Goal: Information Seeking & Learning: Learn about a topic

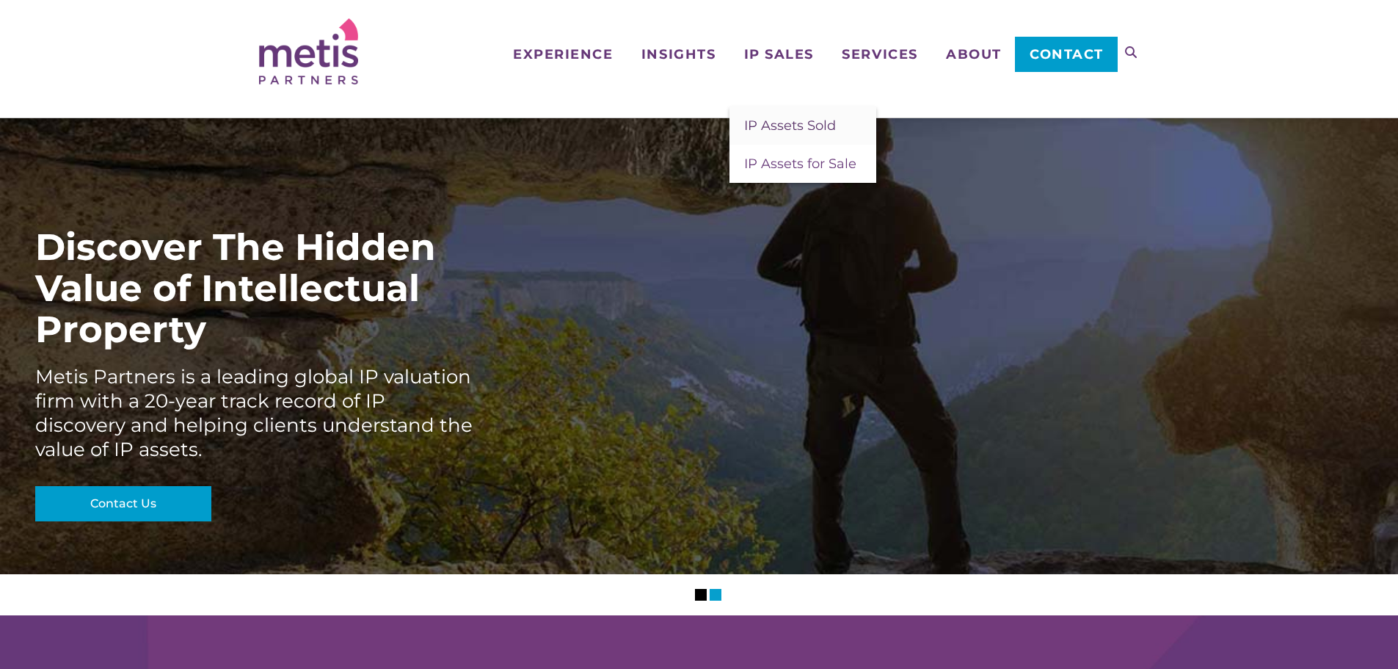
click at [800, 125] on span "IP Assets Sold" at bounding box center [790, 125] width 92 height 16
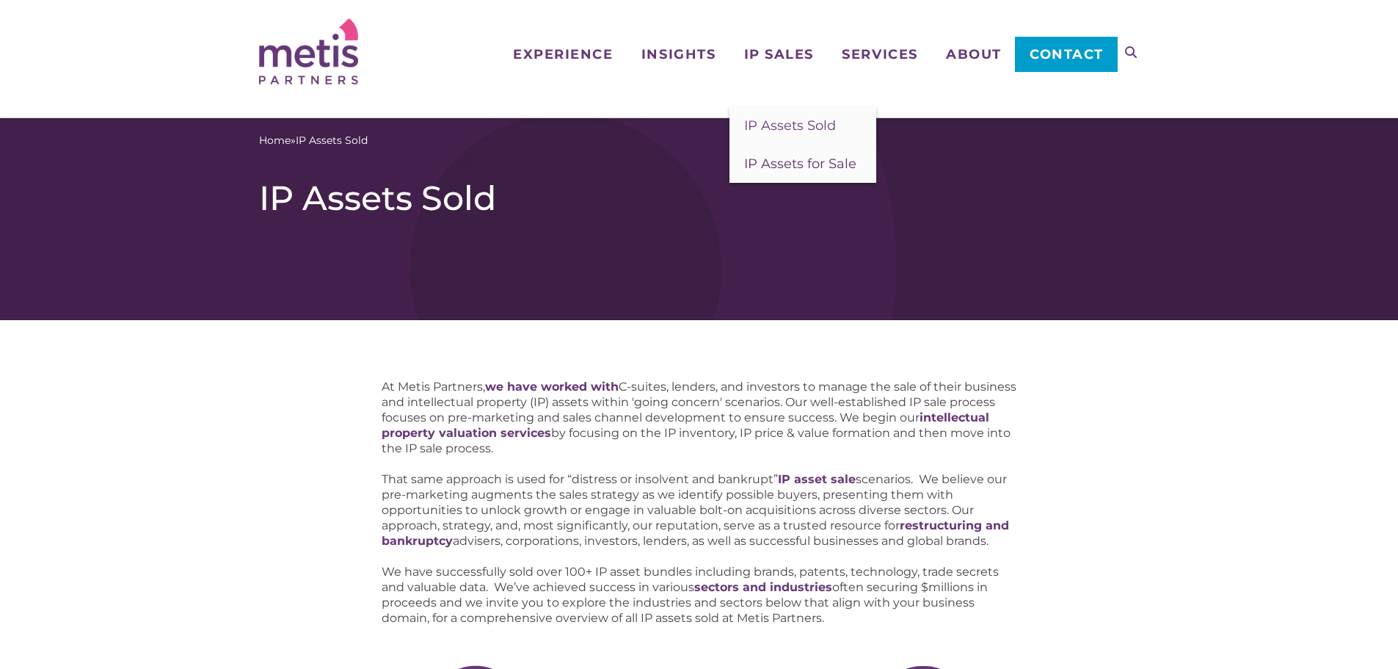
click at [771, 159] on span "IP Assets for Sale" at bounding box center [800, 164] width 112 height 16
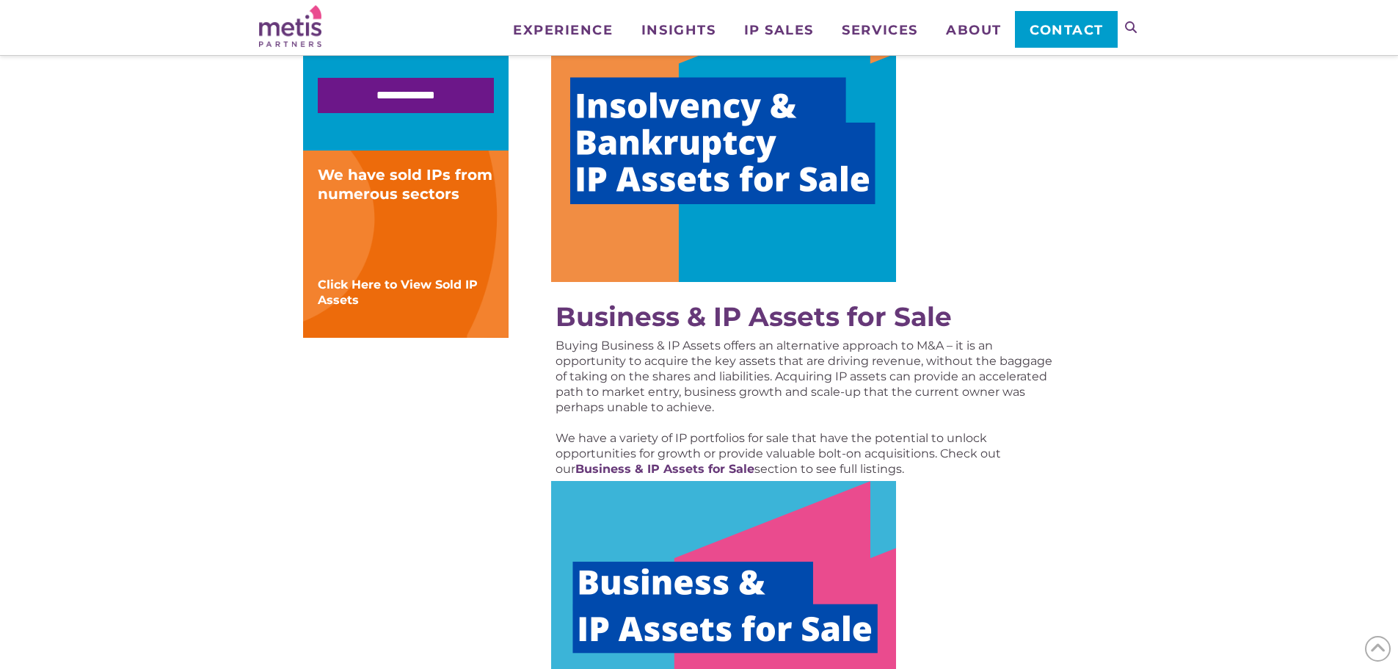
scroll to position [660, 0]
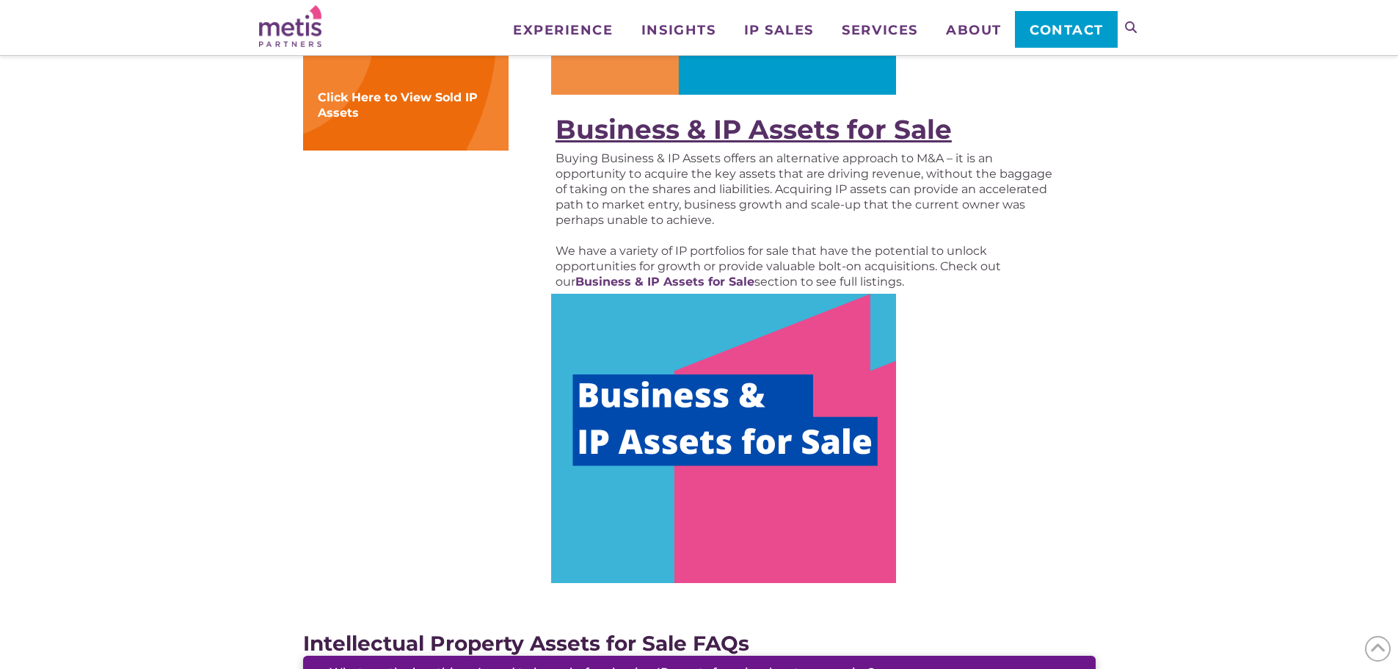
click at [764, 122] on strong "Business & IP Assets for Sale" at bounding box center [754, 129] width 396 height 32
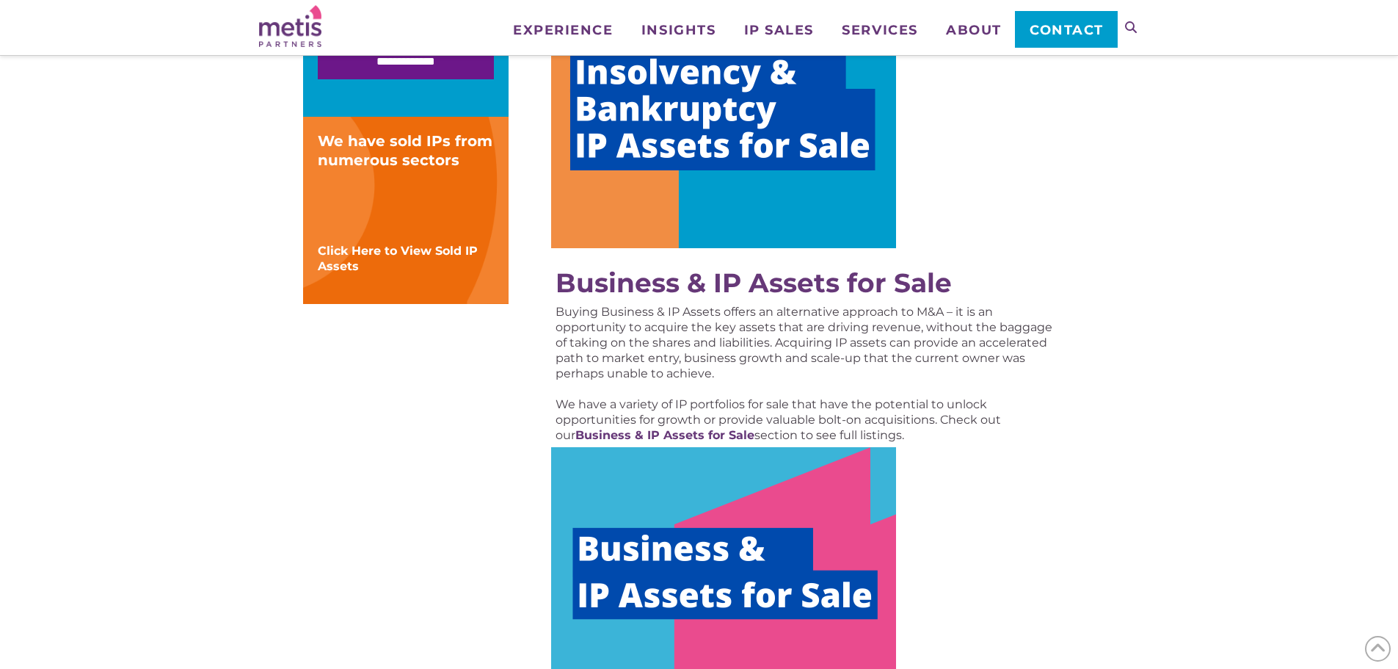
scroll to position [367, 0]
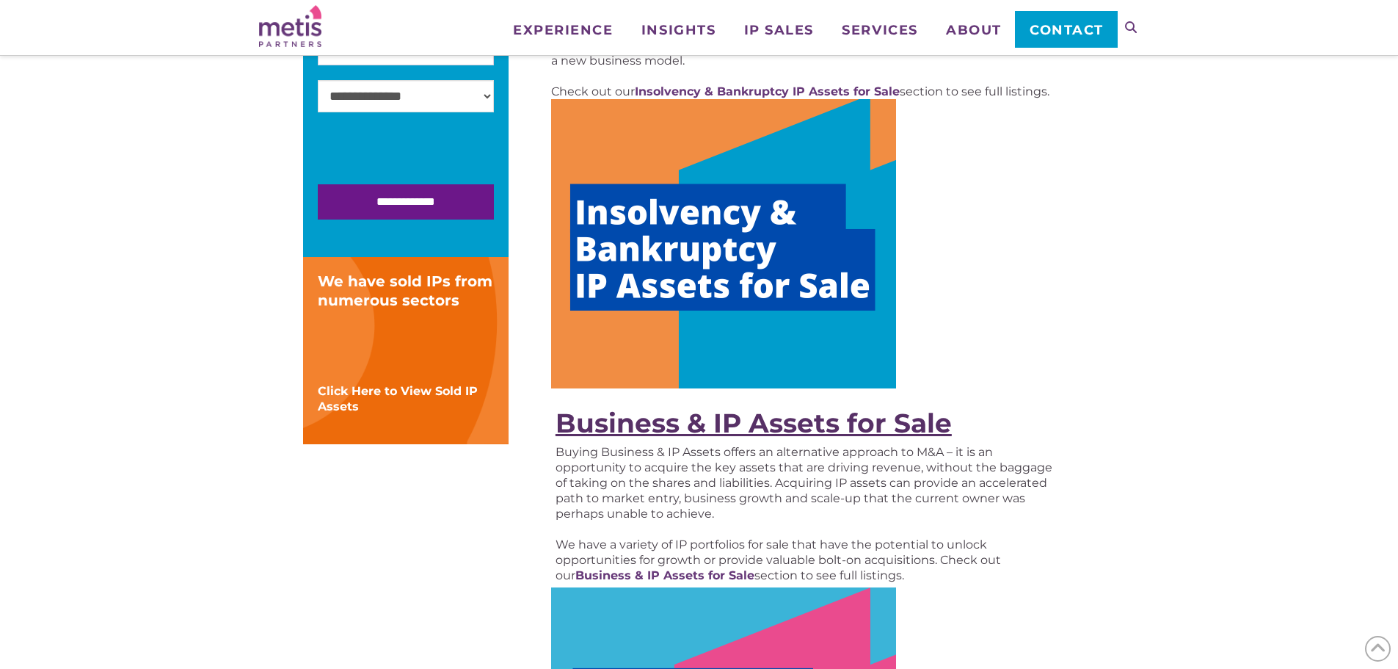
click at [796, 415] on strong "Business & IP Assets for Sale" at bounding box center [754, 423] width 396 height 32
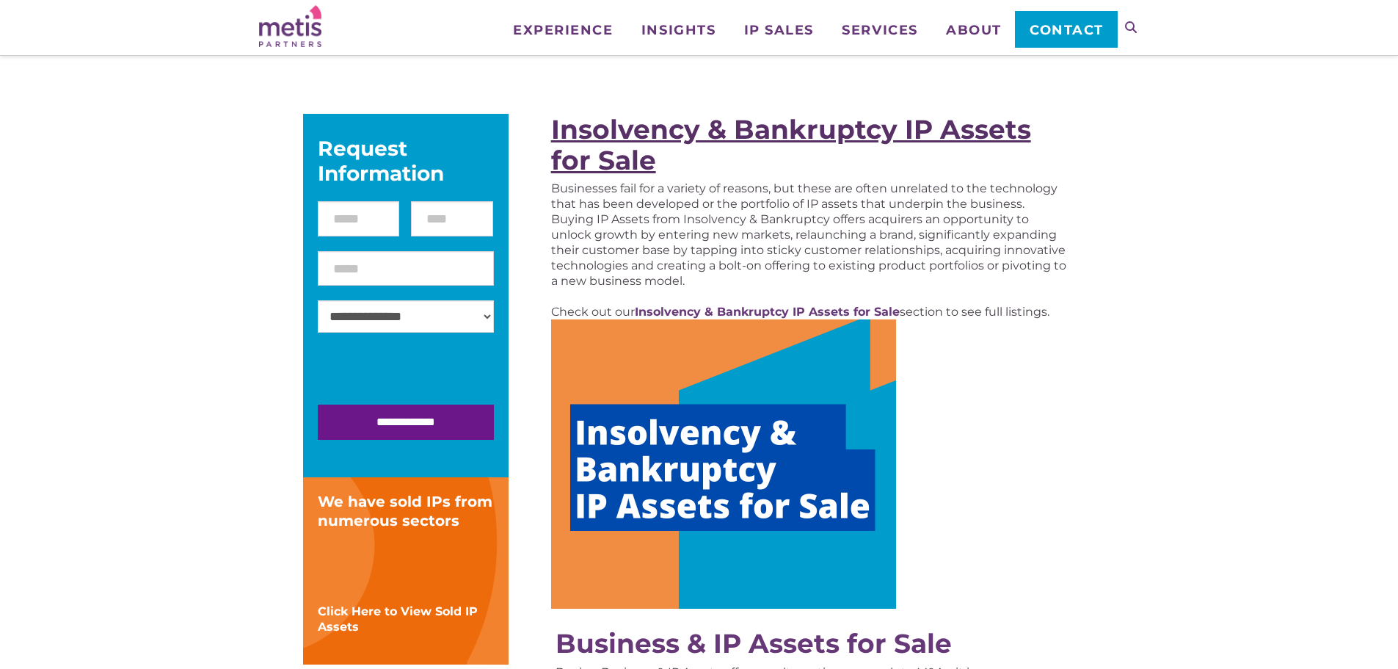
click at [794, 129] on strong "Insolvency & Bankruptcy IP Assets for Sale" at bounding box center [791, 144] width 480 height 63
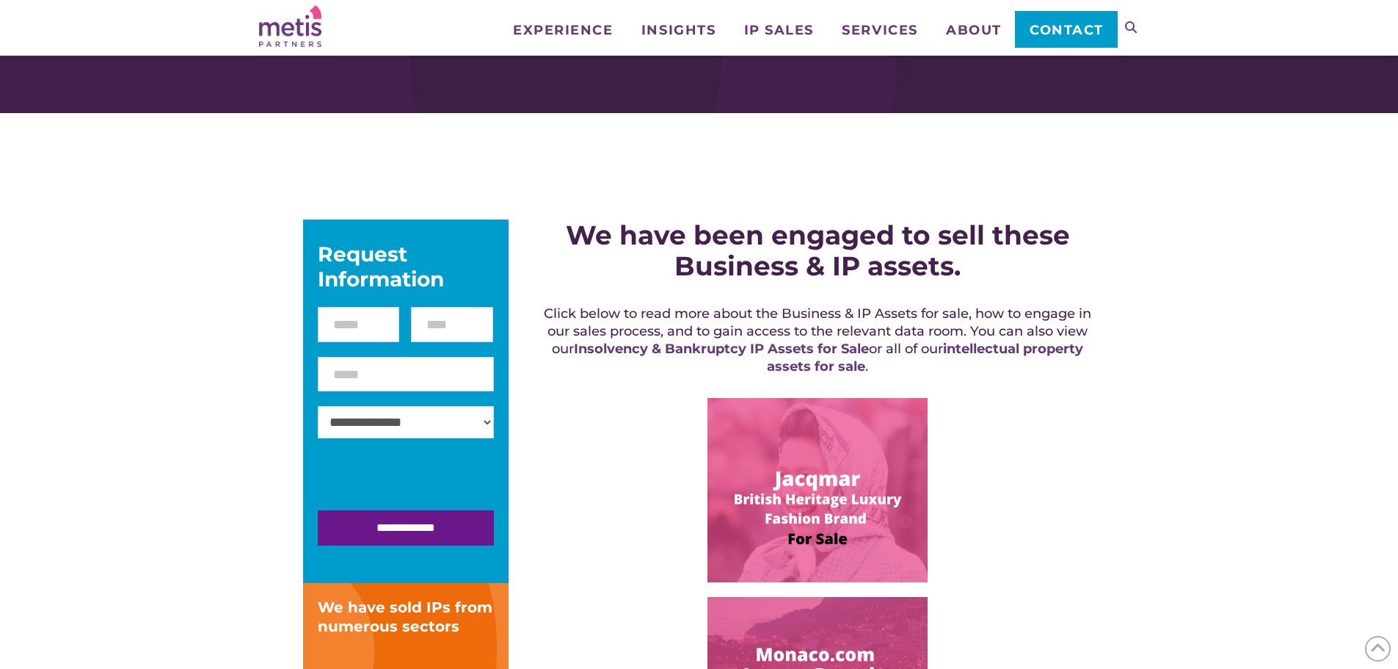
scroll to position [220, 0]
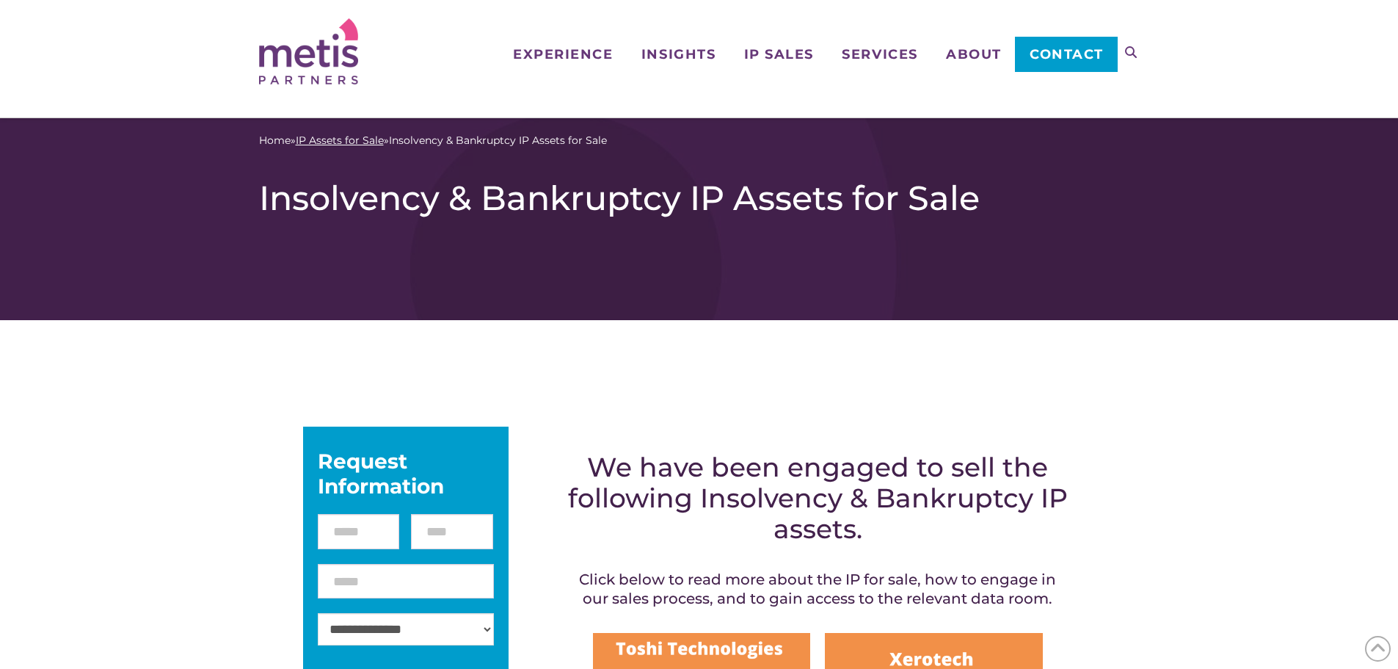
click at [354, 142] on link "IP Assets for Sale" at bounding box center [340, 140] width 88 height 15
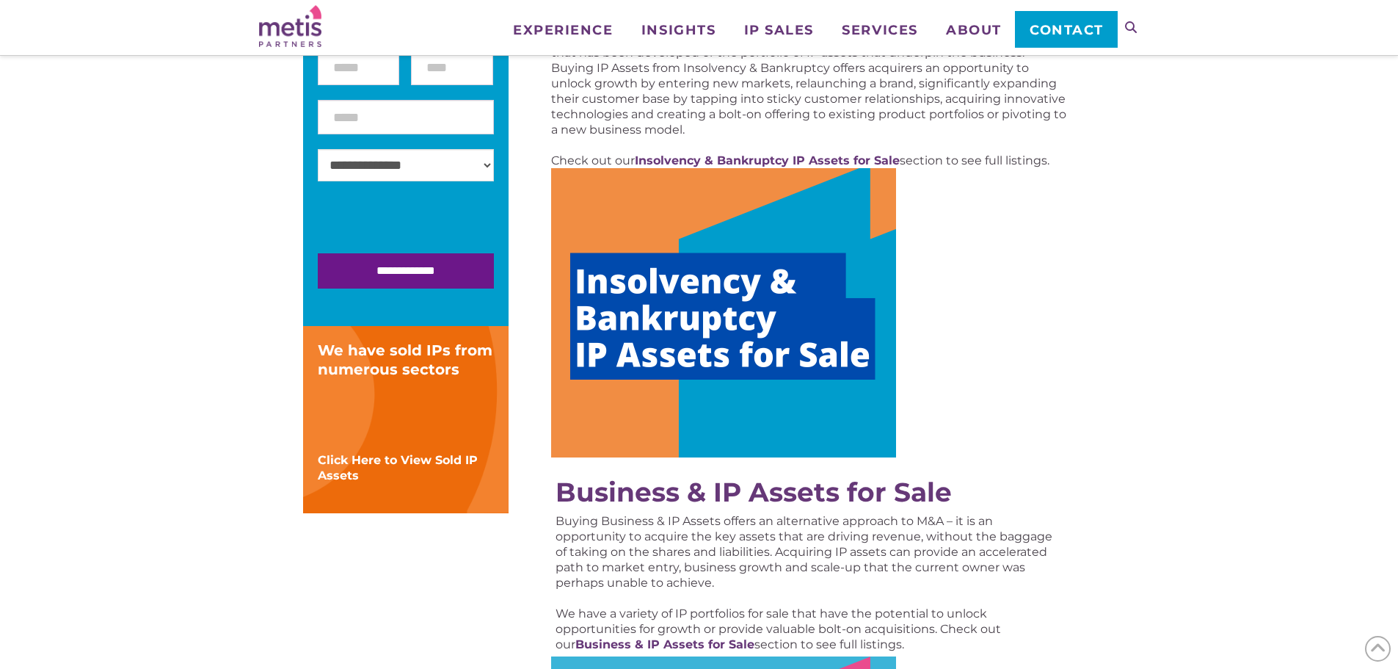
scroll to position [587, 0]
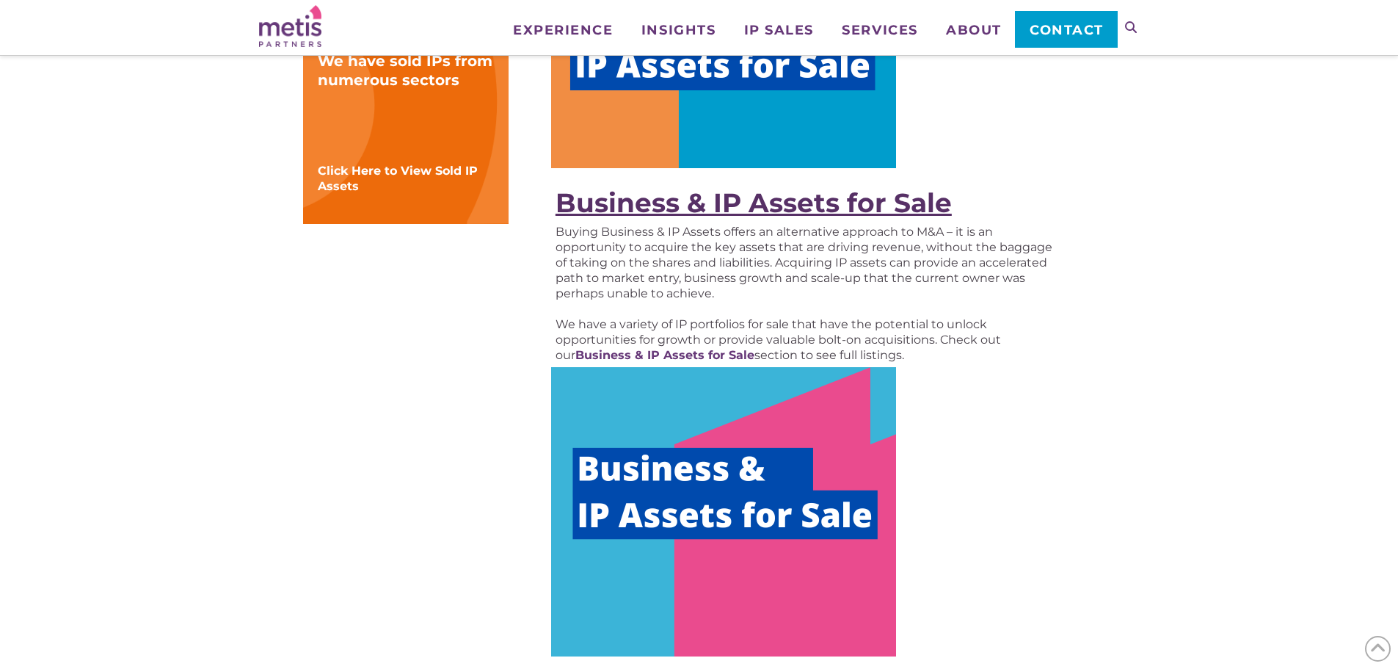
click at [685, 205] on strong "Business & IP Assets for Sale" at bounding box center [754, 202] width 396 height 32
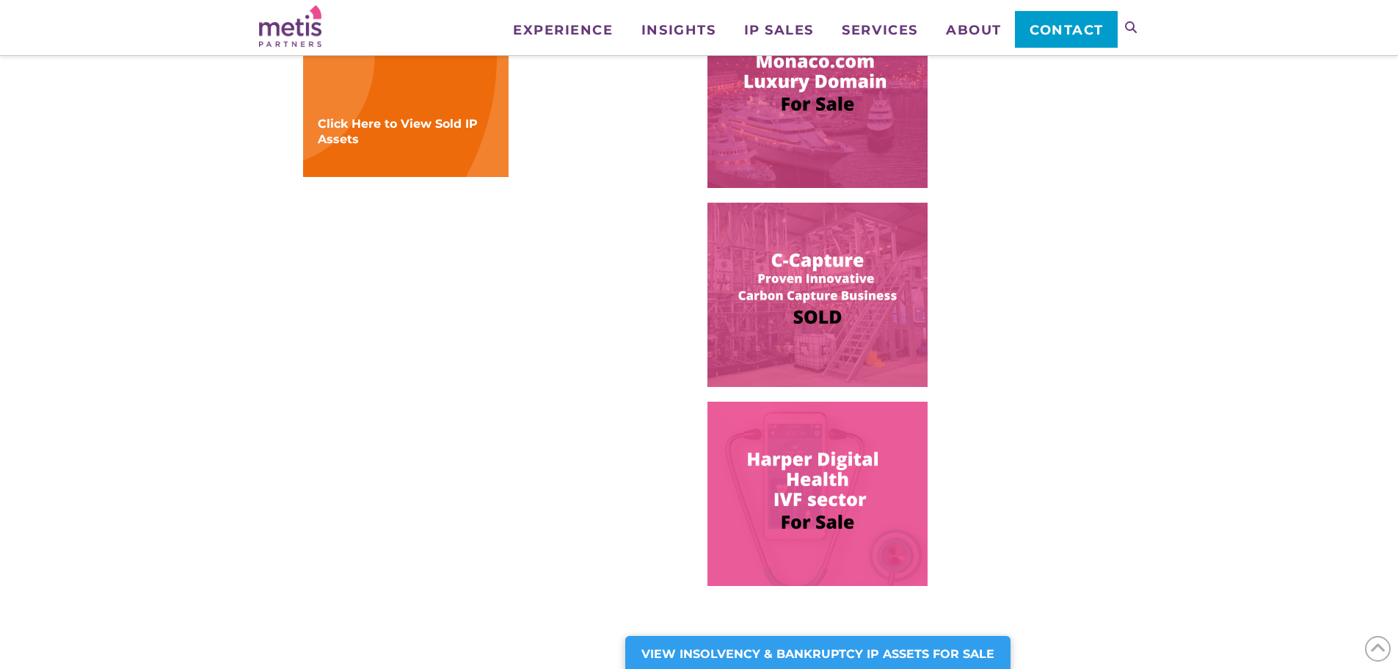
scroll to position [660, 0]
